Goal: Information Seeking & Learning: Learn about a topic

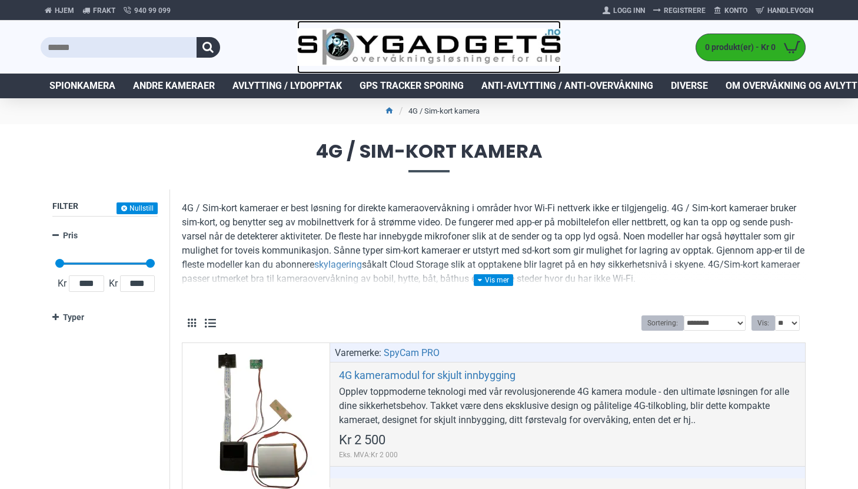
click at [473, 44] on img at bounding box center [429, 47] width 264 height 38
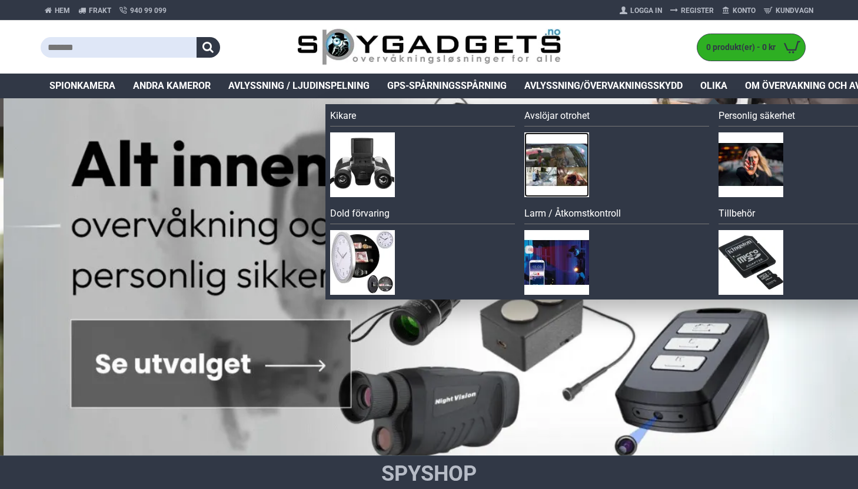
click at [562, 170] on img at bounding box center [557, 164] width 65 height 65
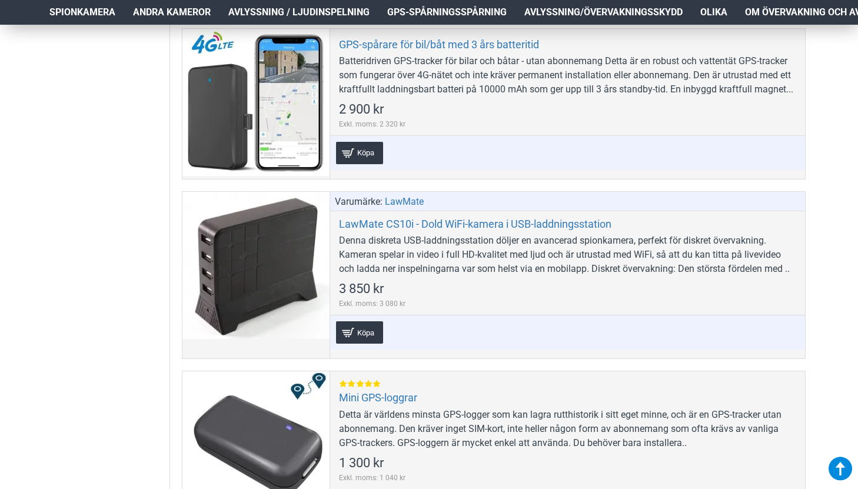
scroll to position [1090, 0]
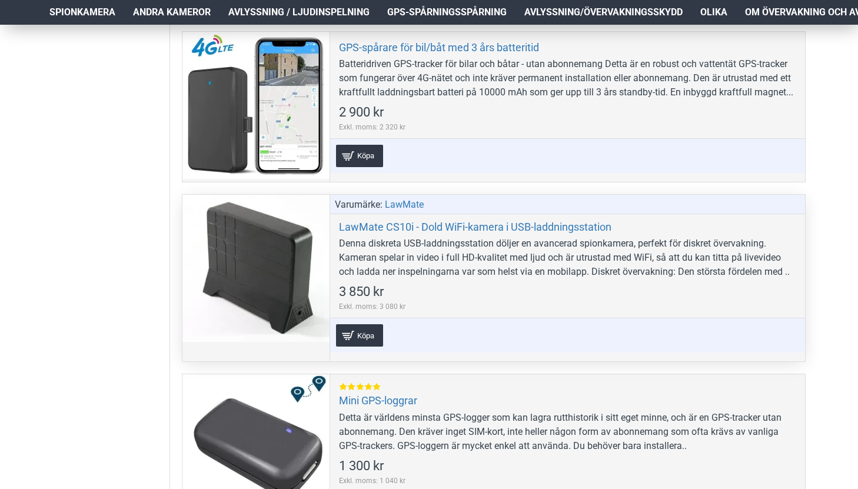
click at [592, 261] on font "Denna diskreta USB-laddningsstation döljer en avancerad spionkamera, perfekt fö…" at bounding box center [564, 257] width 451 height 39
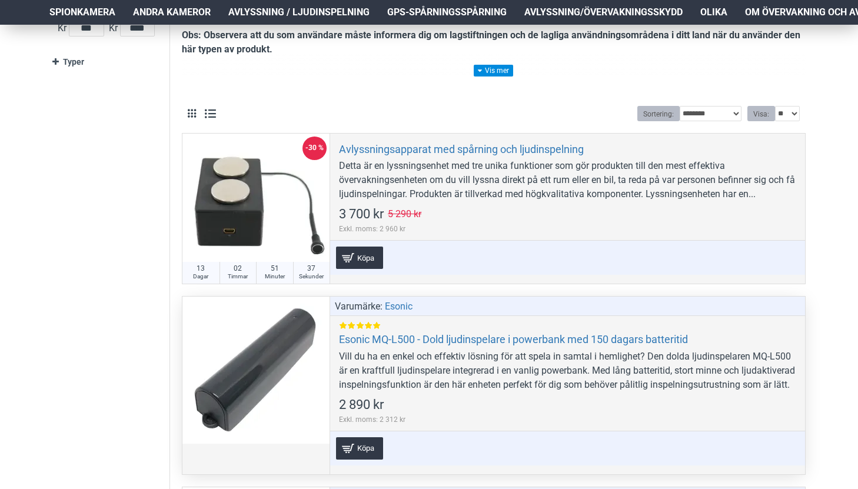
scroll to position [254, 0]
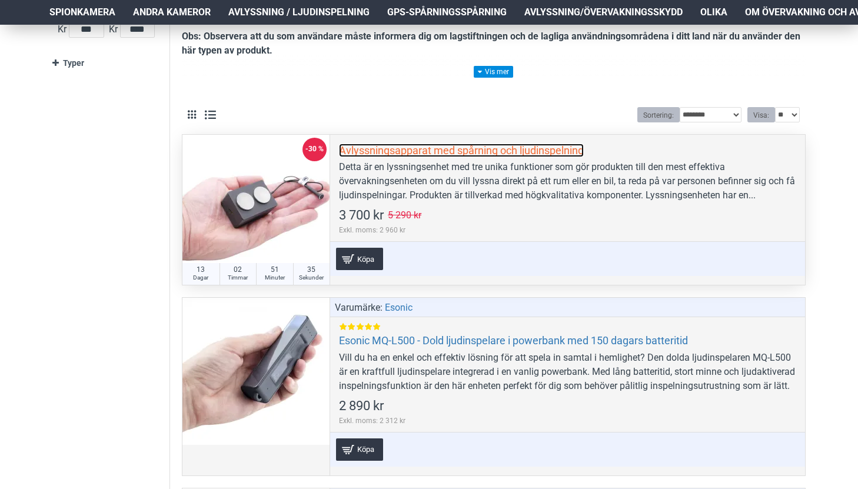
click at [550, 152] on font "Avlyssningsapparat med spårning och ljudinspelning" at bounding box center [461, 150] width 245 height 12
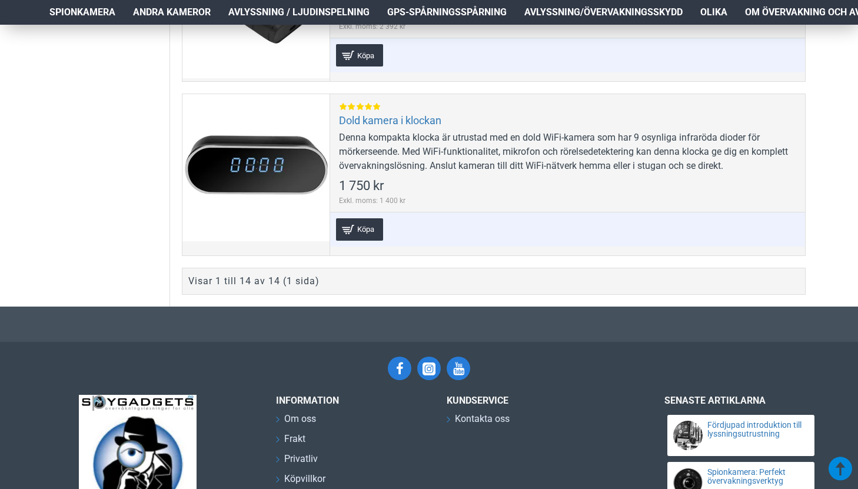
scroll to position [2617, 0]
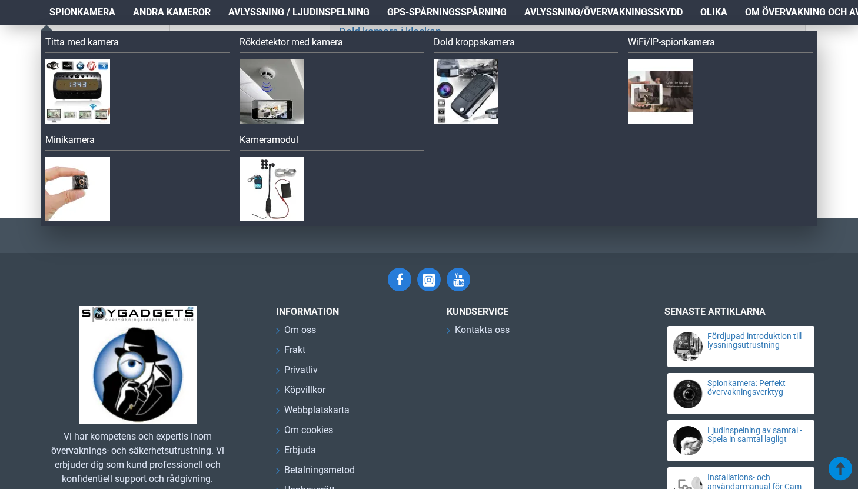
click at [112, 13] on font "Spionkamera" at bounding box center [82, 11] width 66 height 11
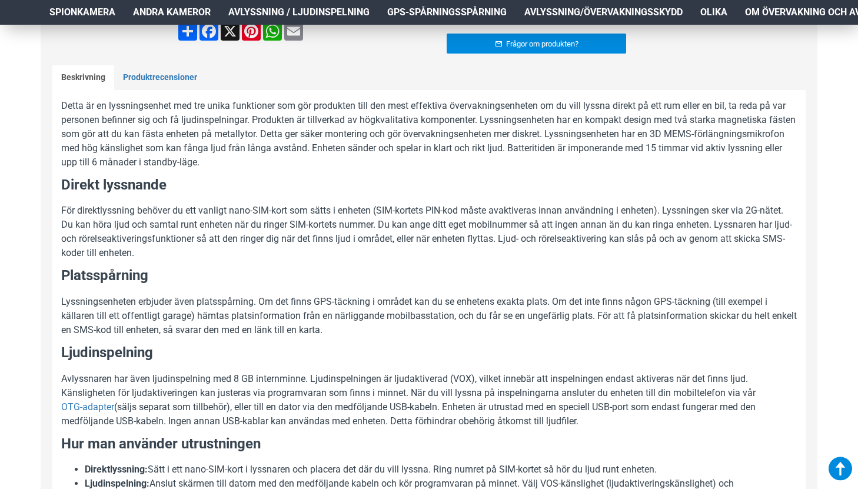
scroll to position [495, 0]
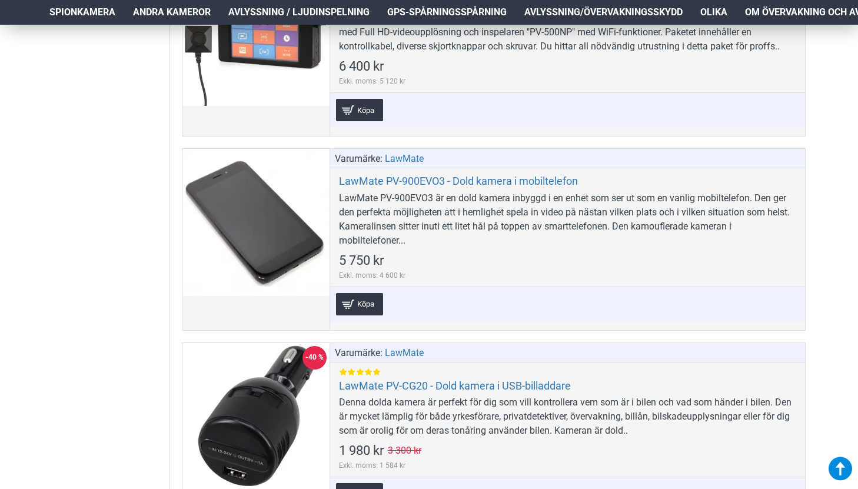
scroll to position [2733, 0]
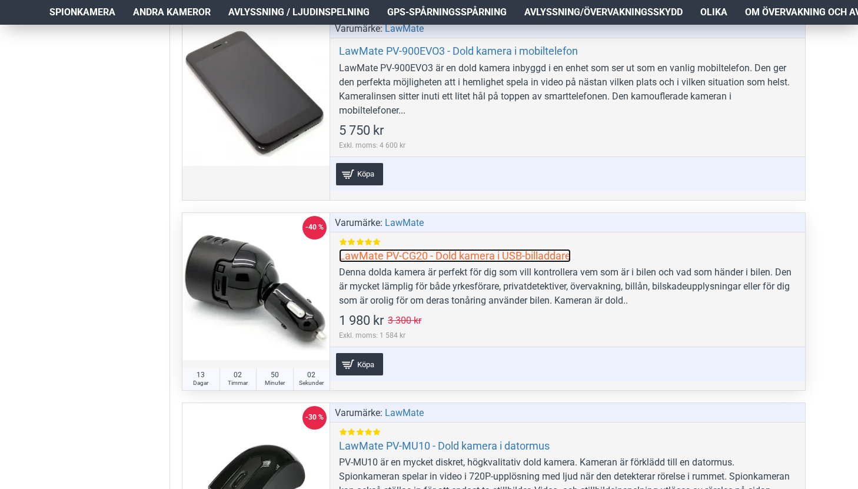
click at [398, 254] on font "LawMate PV-CG20 - Dold kamera i USB-billaddare" at bounding box center [455, 256] width 232 height 12
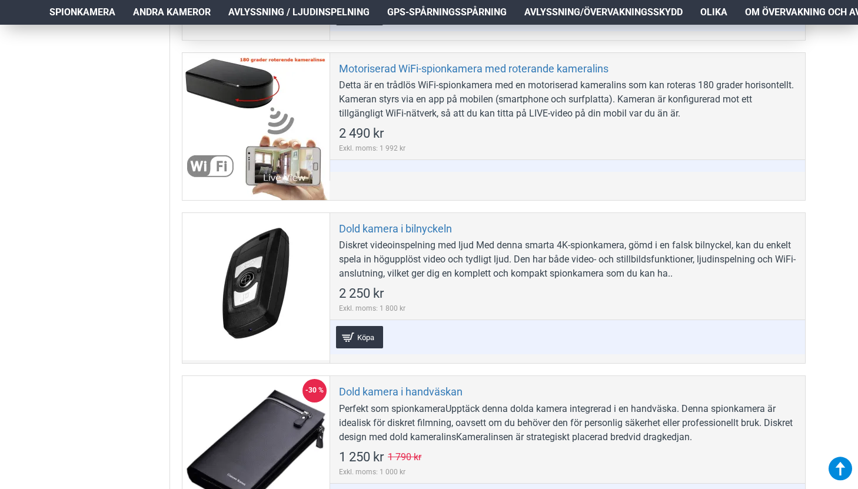
scroll to position [3614, 0]
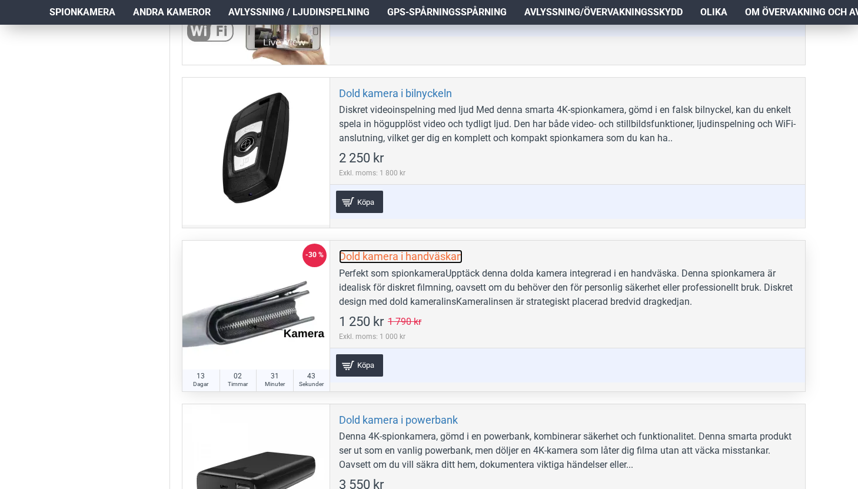
click at [409, 255] on font "Dold kamera i handväskan" at bounding box center [401, 256] width 124 height 12
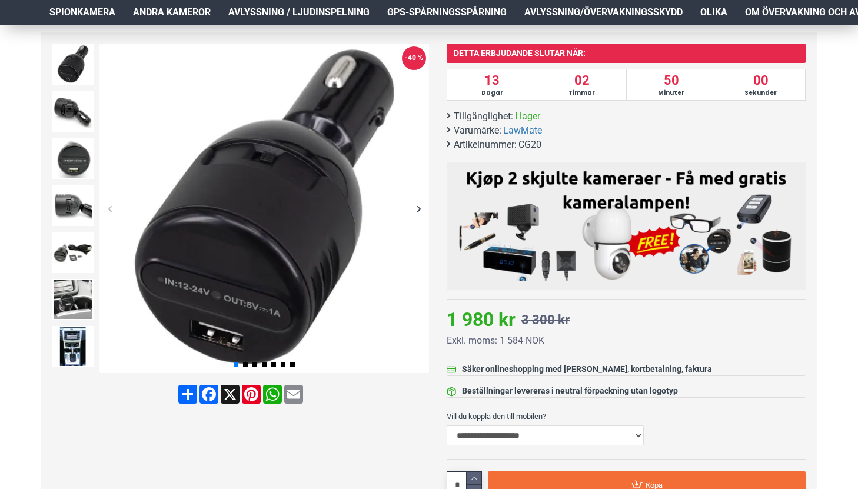
scroll to position [159, 0]
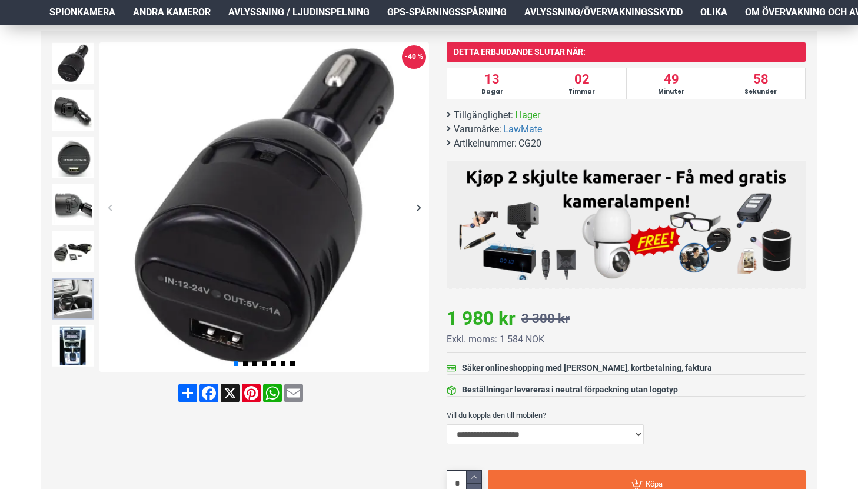
click at [82, 298] on img at bounding box center [72, 298] width 41 height 41
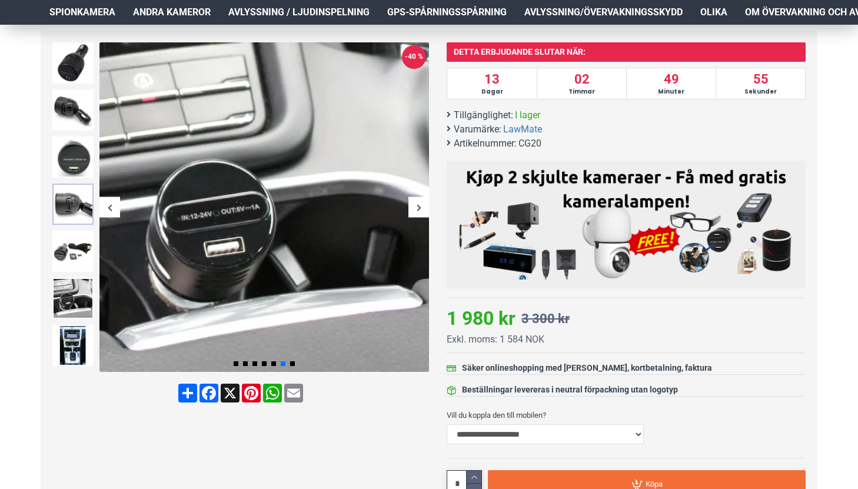
click at [72, 193] on img at bounding box center [72, 204] width 41 height 41
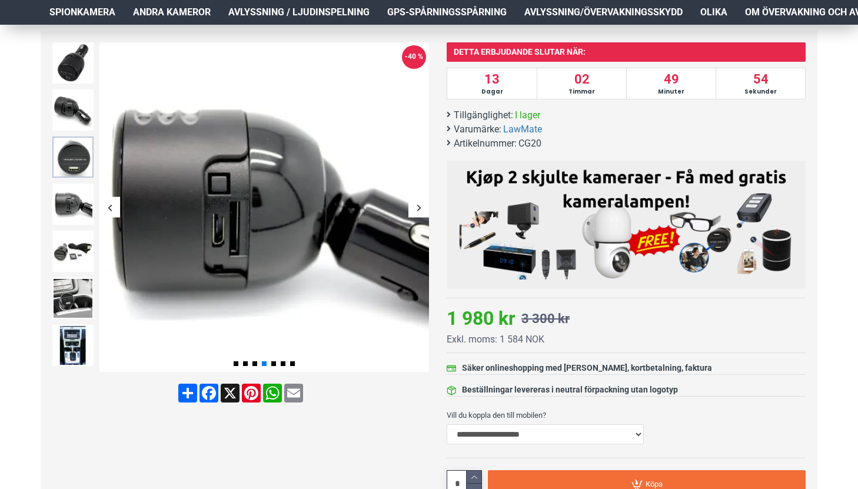
click at [69, 137] on img at bounding box center [72, 157] width 41 height 41
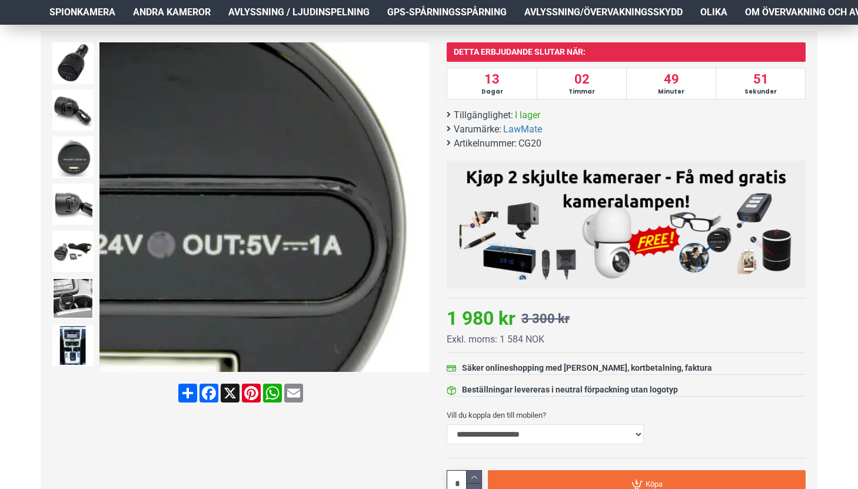
click at [419, 207] on div "Nästa bild" at bounding box center [419, 207] width 21 height 21
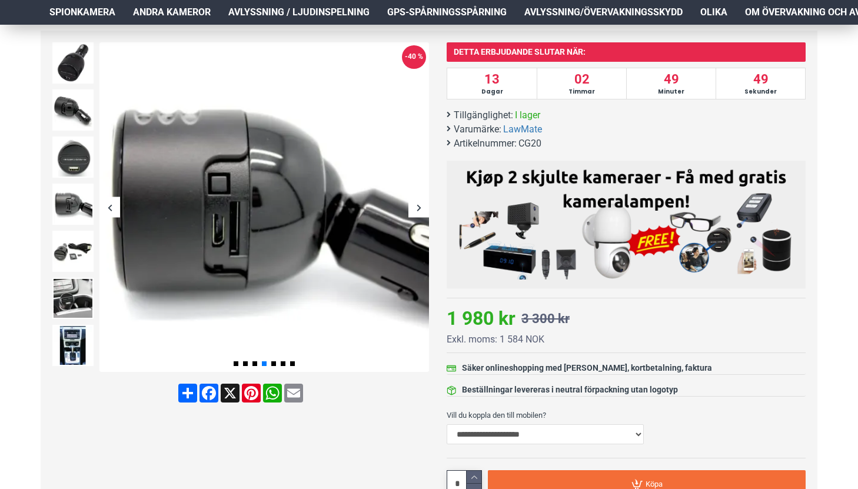
click at [418, 206] on div "Nästa bild" at bounding box center [419, 207] width 21 height 21
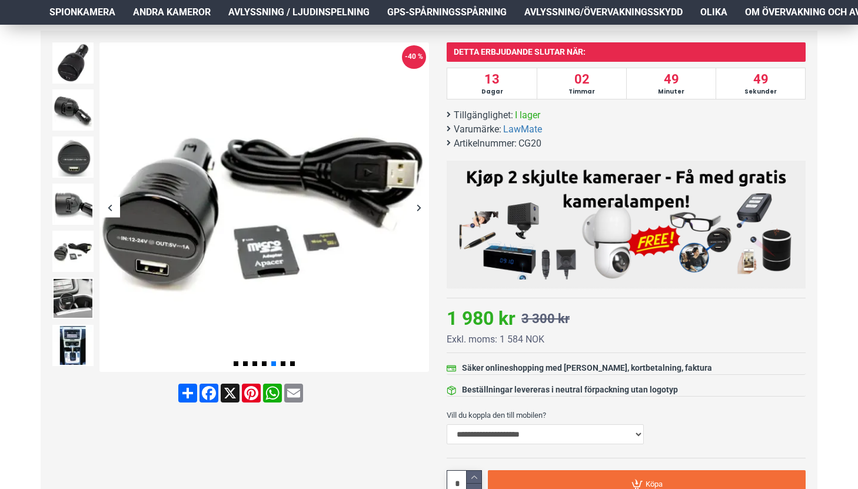
click at [418, 205] on div "Nästa bild" at bounding box center [419, 207] width 21 height 21
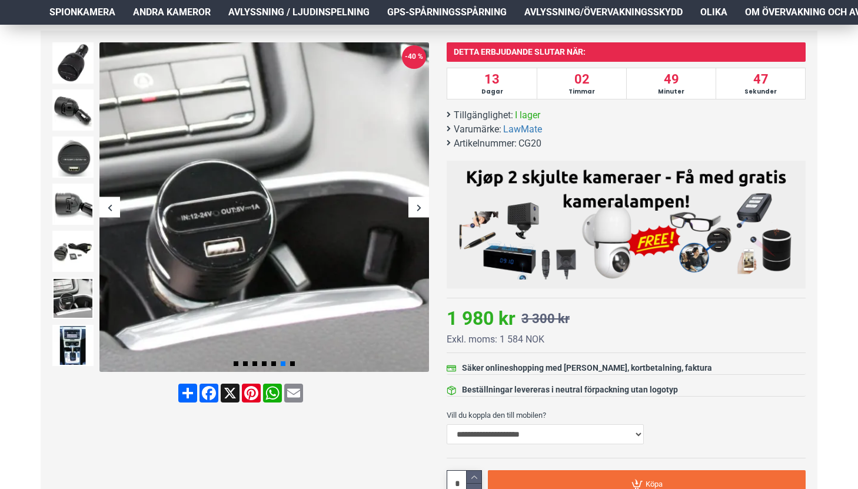
click at [418, 205] on div "Nästa bild" at bounding box center [419, 207] width 21 height 21
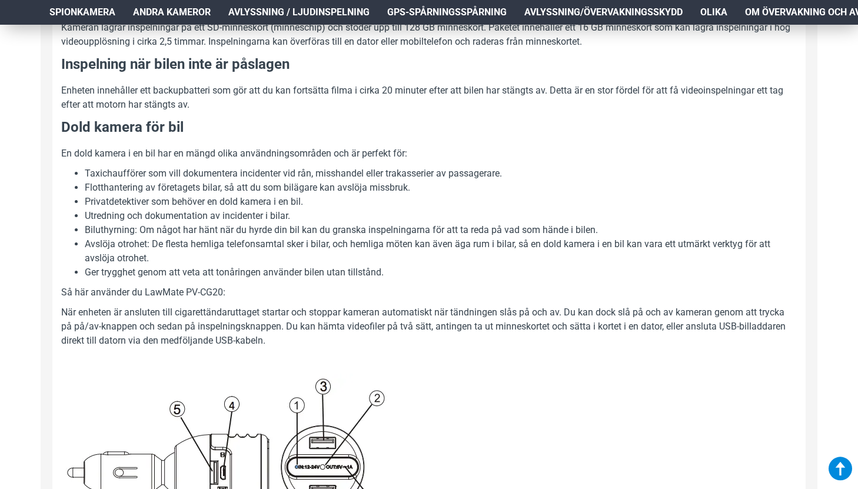
scroll to position [1422, 0]
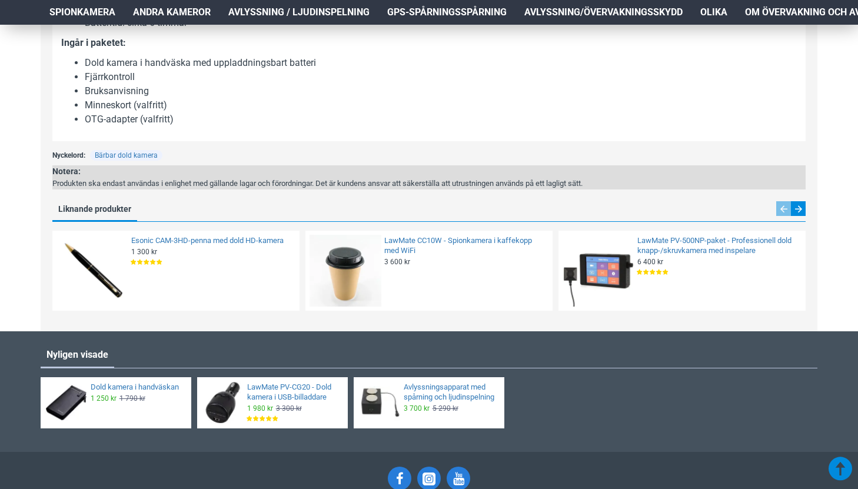
scroll to position [1339, 0]
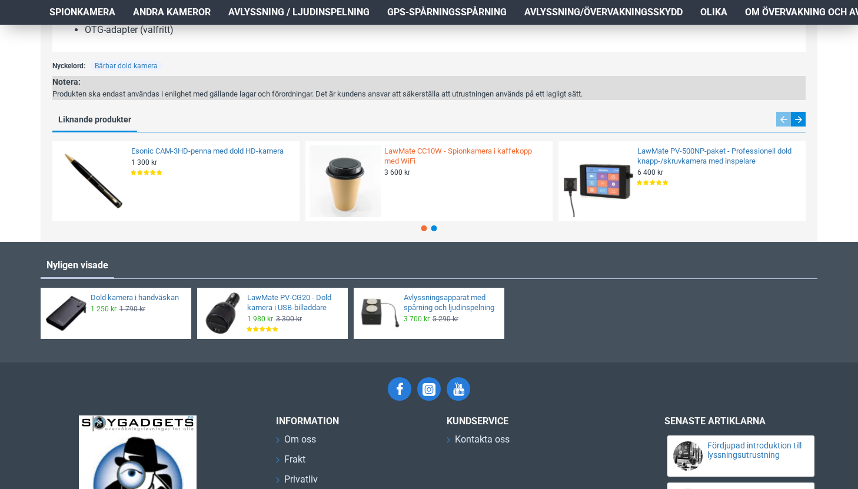
click at [480, 147] on font "LawMate CC10W - Spionkamera i kaffekopp med WiFi" at bounding box center [458, 156] width 148 height 19
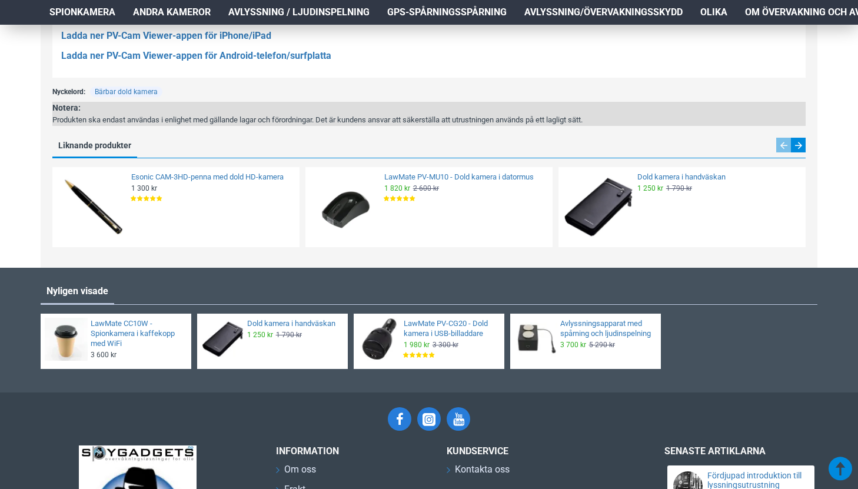
scroll to position [1365, 0]
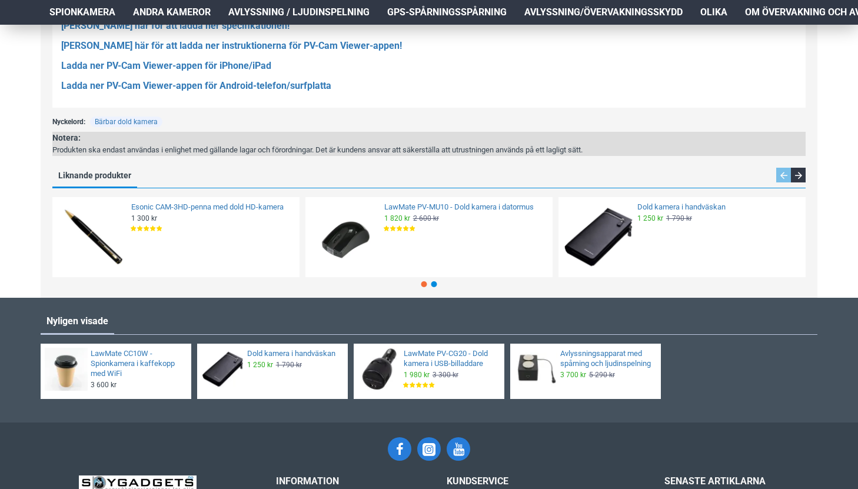
click at [804, 174] on div "Nästa bild" at bounding box center [798, 175] width 15 height 15
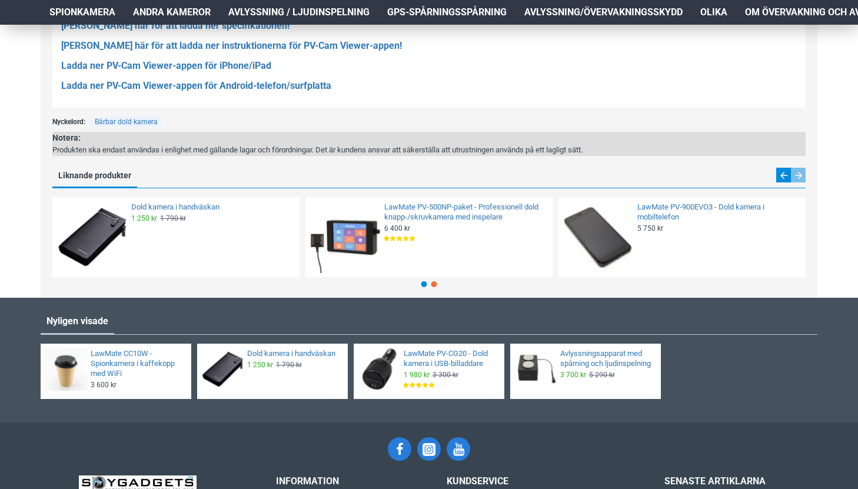
click at [803, 174] on div "Nästa bild" at bounding box center [798, 175] width 15 height 15
click at [724, 213] on link "LawMate PV-900EVO3 - Dold kamera i mobiltelefon" at bounding box center [718, 213] width 161 height 20
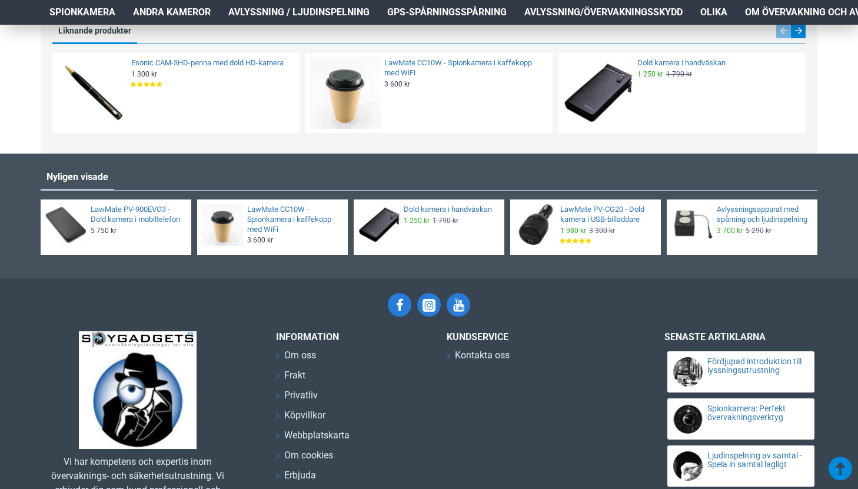
scroll to position [1321, 0]
